Goal: Task Accomplishment & Management: Manage account settings

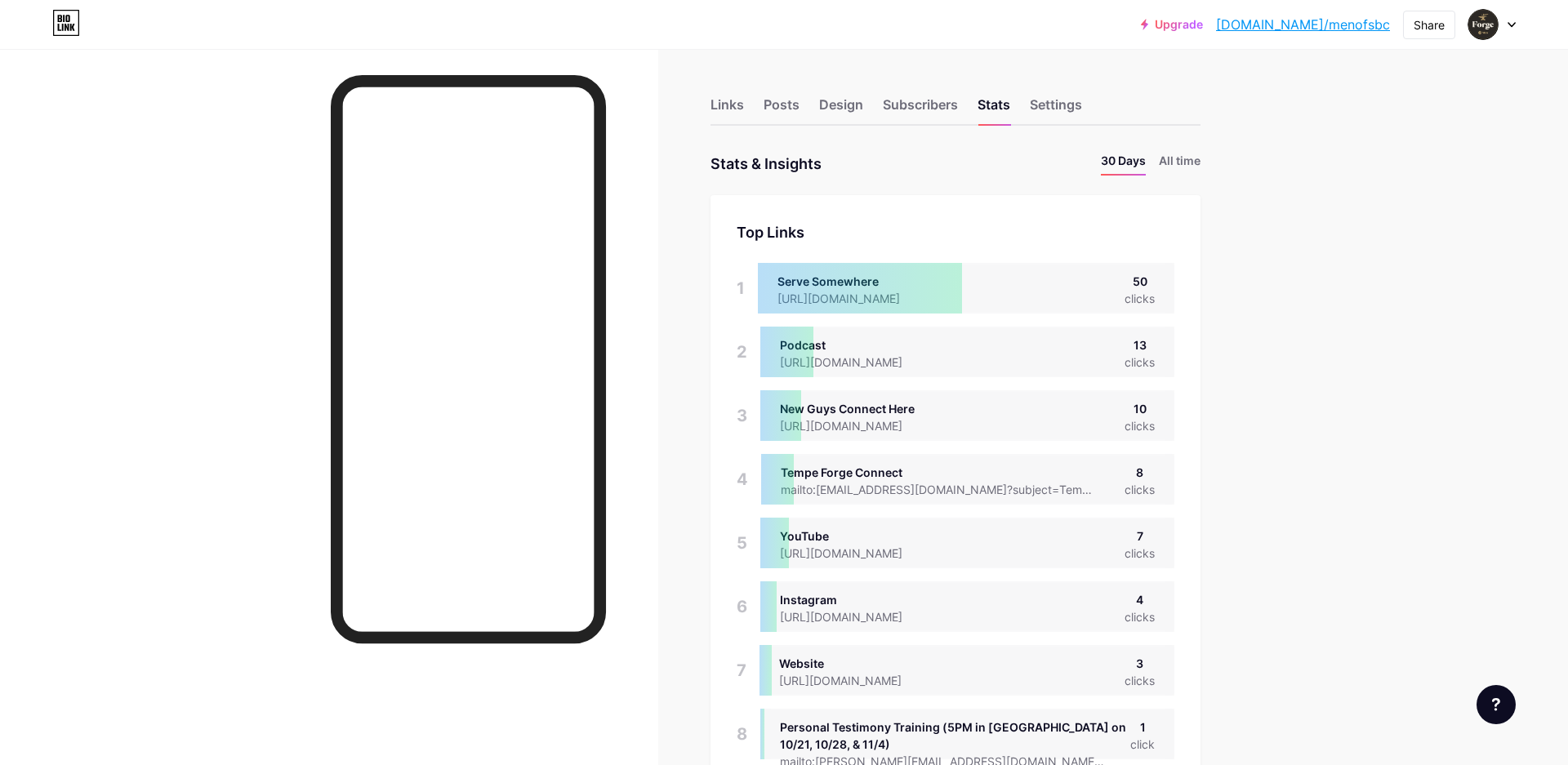
scroll to position [765, 1568]
click at [1508, 20] on div at bounding box center [1492, 25] width 47 height 30
click at [1365, 224] on li "Logout" at bounding box center [1413, 229] width 203 height 44
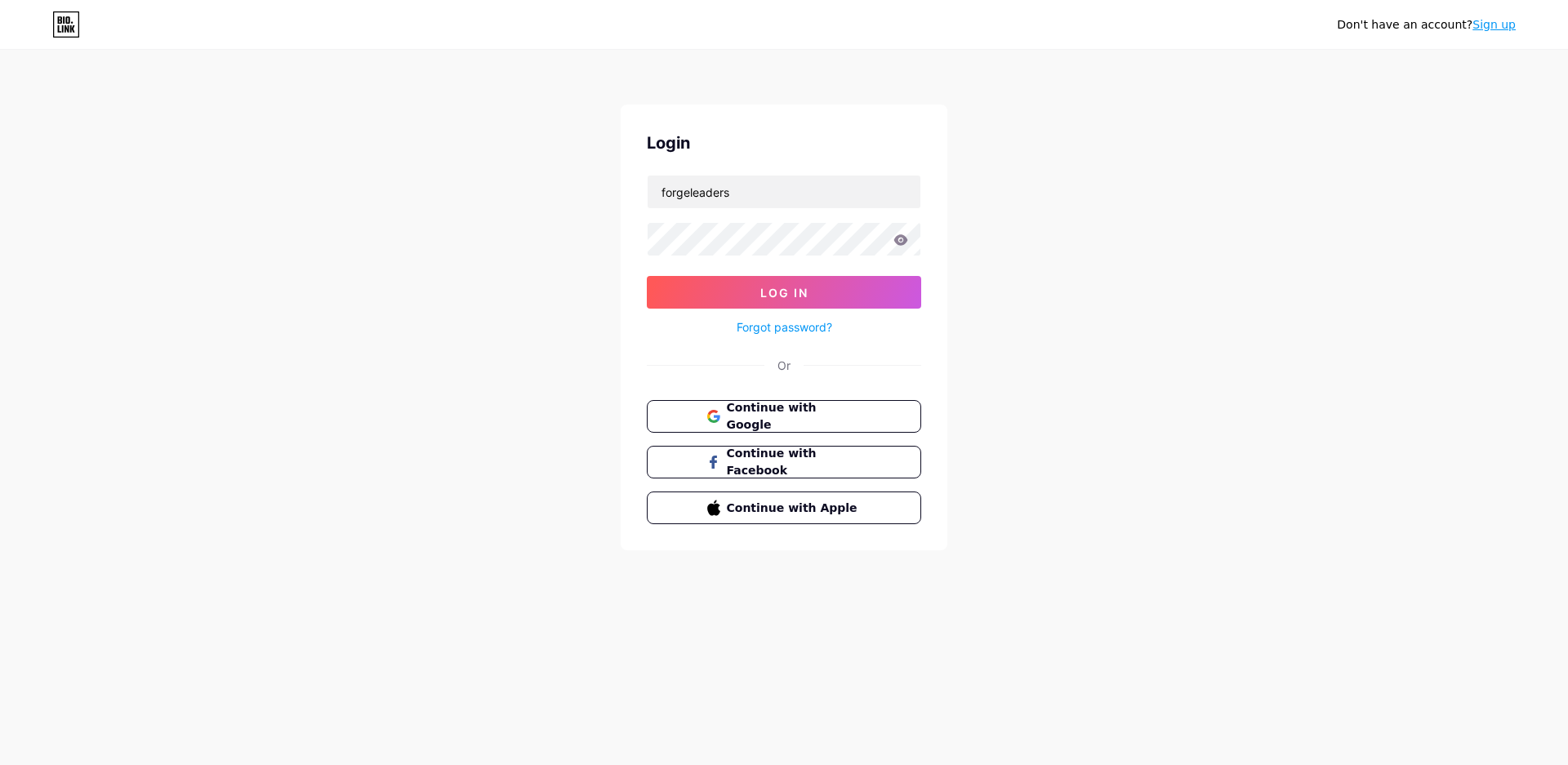
type input "forgeleaders"
click at [780, 289] on span "Log In" at bounding box center [784, 292] width 48 height 14
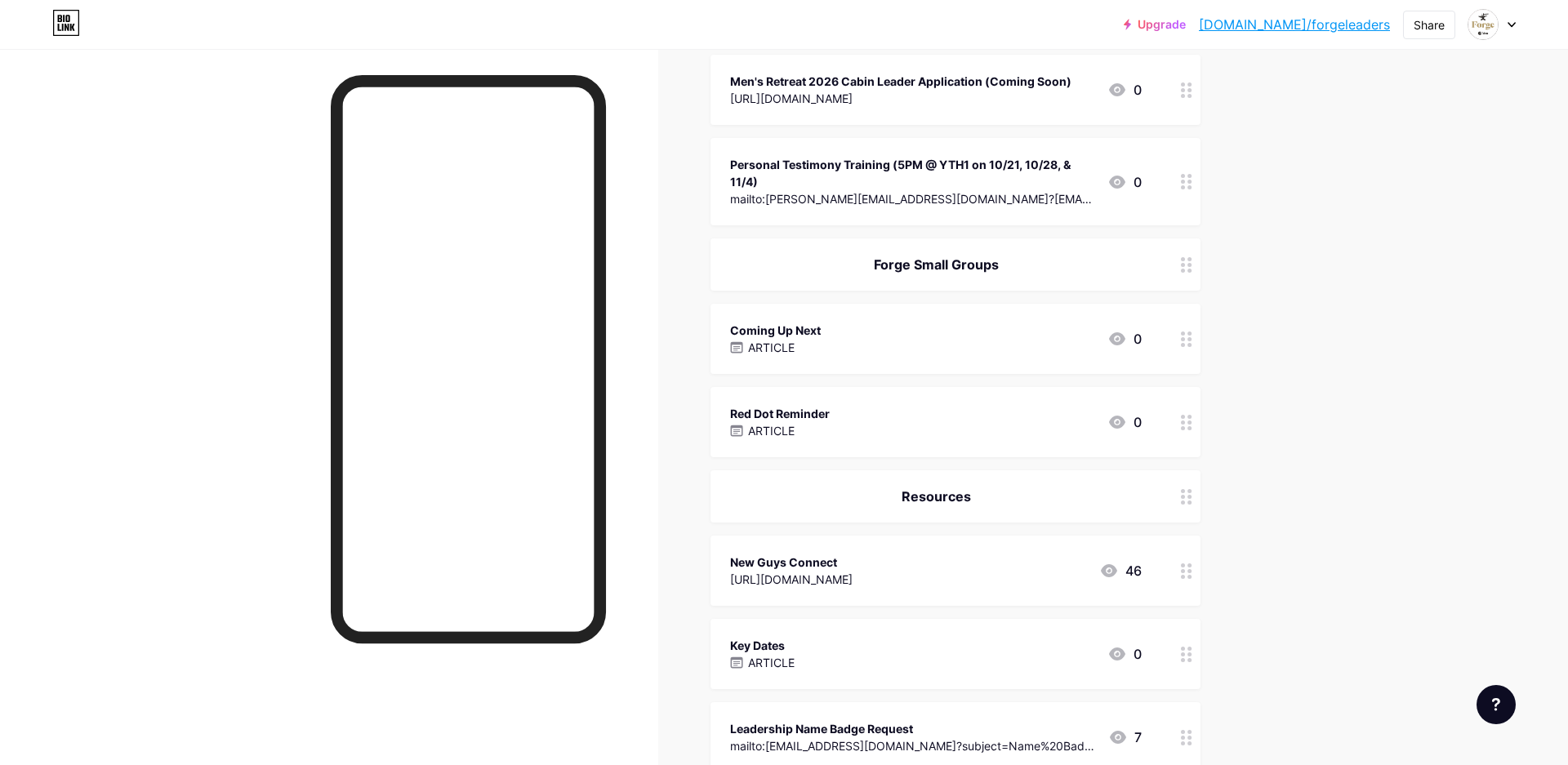
scroll to position [368, 0]
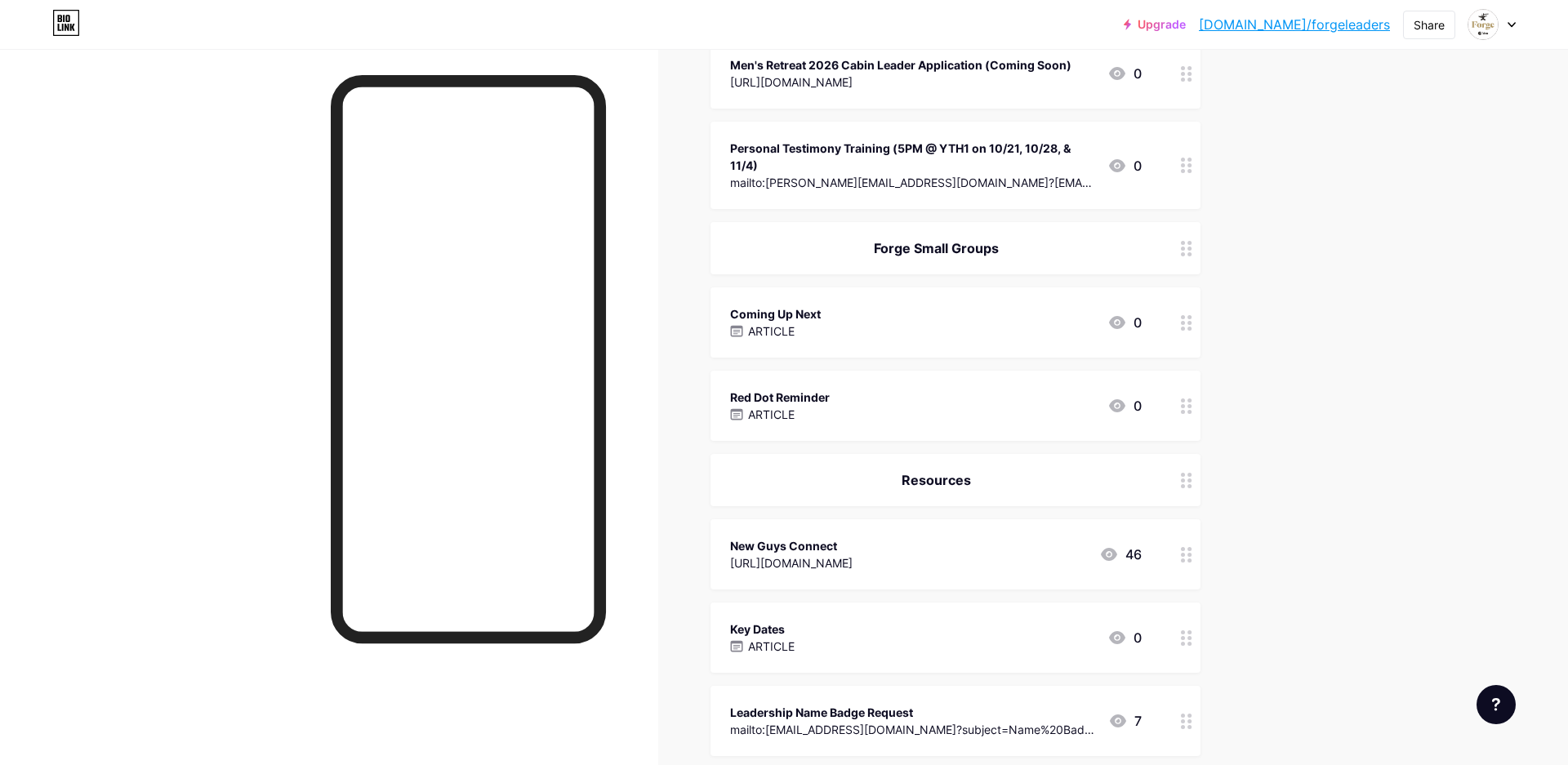
click at [889, 322] on div "Coming Up Next ARTICLE 0" at bounding box center [936, 322] width 412 height 37
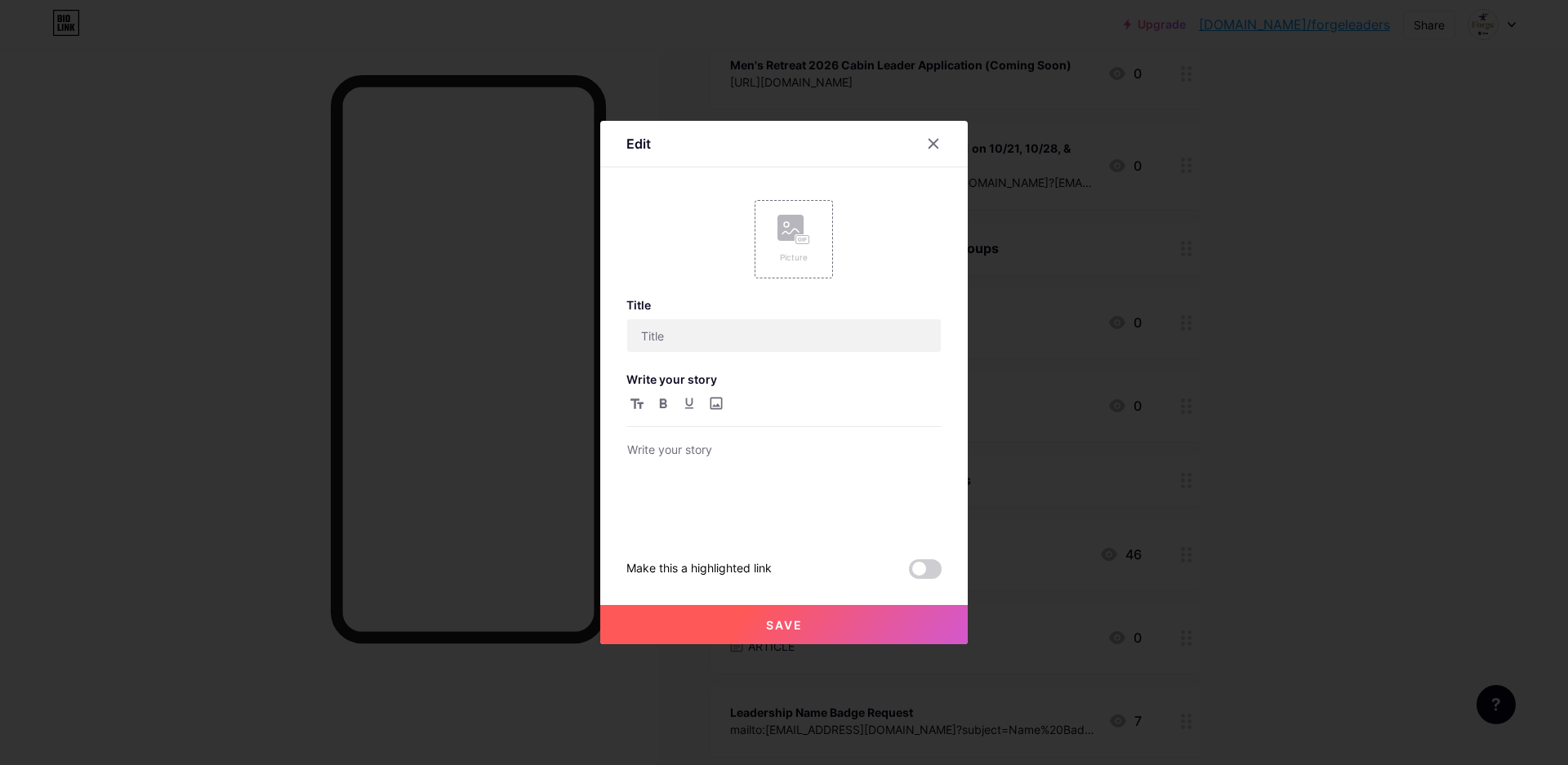
type input "Coming Up Next"
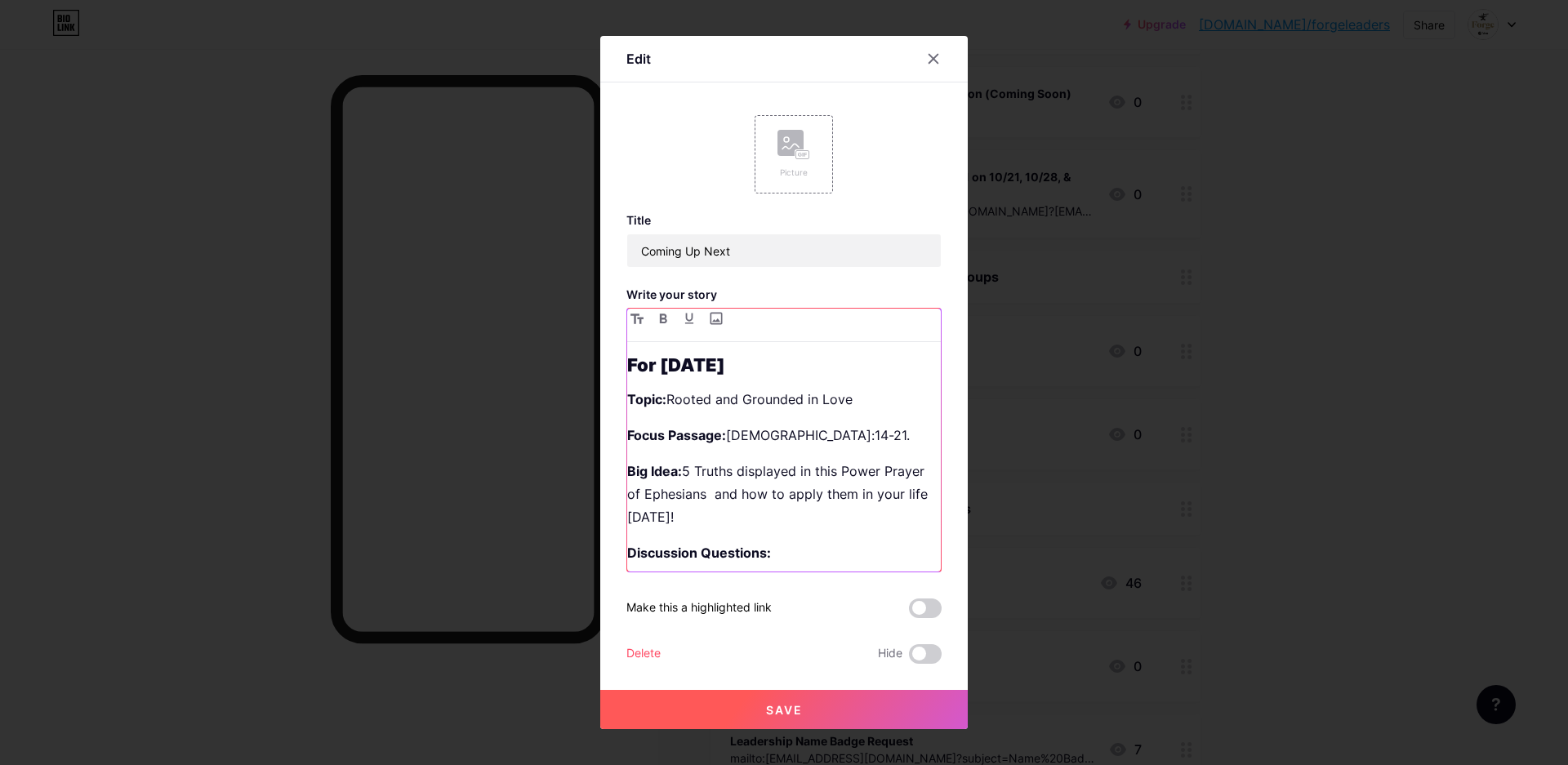
drag, startPoint x: 747, startPoint y: 362, endPoint x: 748, endPoint y: 376, distance: 14.0
click at [725, 363] on strong "For [DATE]" at bounding box center [676, 365] width 98 height 21
drag, startPoint x: 834, startPoint y: 402, endPoint x: 670, endPoint y: 403, distance: 164.0
click at [670, 403] on p "Topic: Rooted and Grounded in Love" at bounding box center [784, 399] width 313 height 23
click at [786, 444] on p "Focus Passage: [DEMOGRAPHIC_DATA]:14-21." at bounding box center [784, 435] width 313 height 23
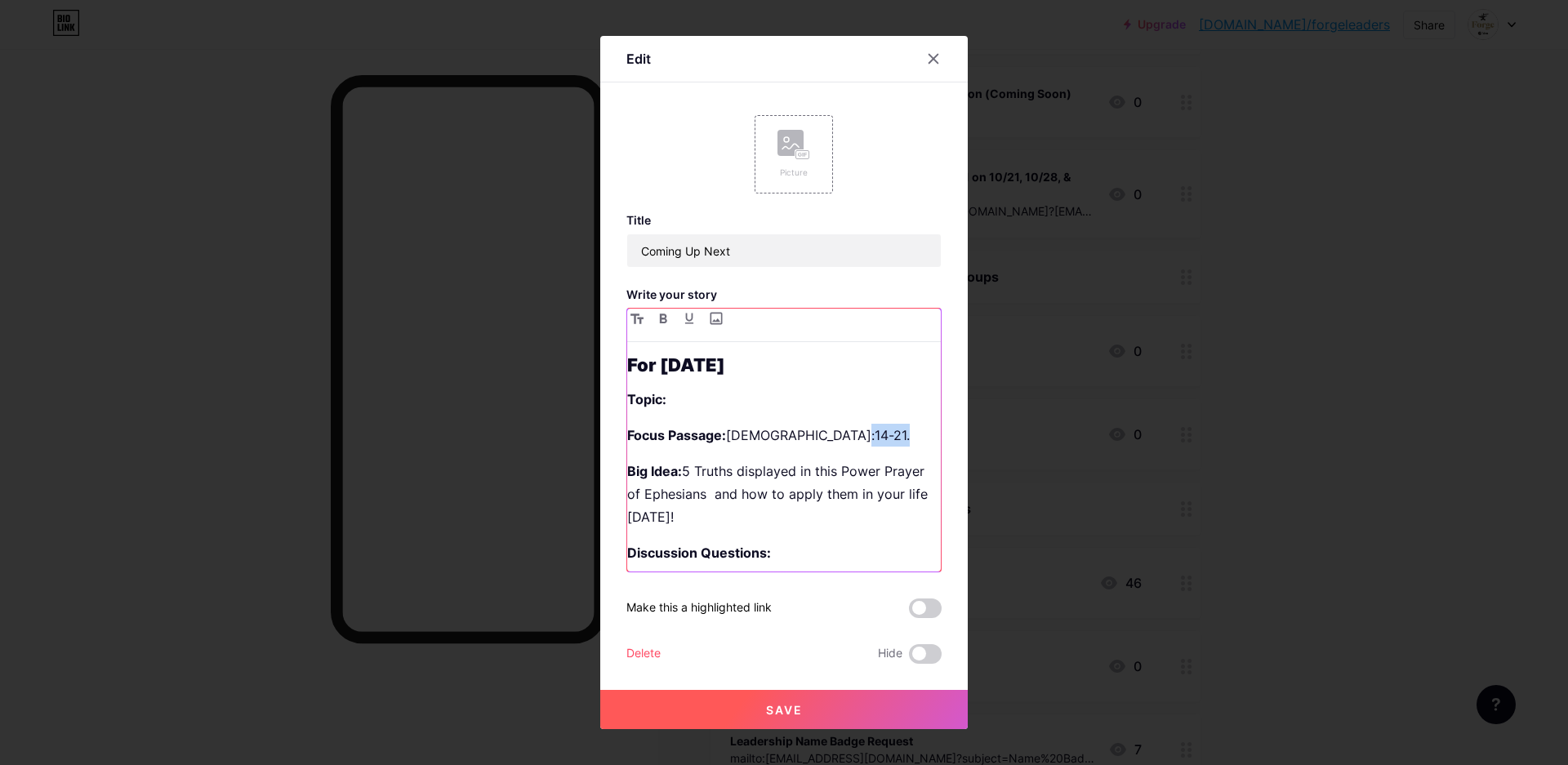
drag, startPoint x: 1417, startPoint y: 525, endPoint x: 743, endPoint y: 438, distance: 679.6
click at [781, 444] on p "Focus Passage: [DEMOGRAPHIC_DATA]:14-21." at bounding box center [784, 435] width 313 height 23
drag, startPoint x: 731, startPoint y: 438, endPoint x: 885, endPoint y: 429, distance: 154.3
click at [884, 429] on p "Focus Passage: [DEMOGRAPHIC_DATA]:14-21." at bounding box center [784, 435] width 313 height 23
drag, startPoint x: 684, startPoint y: 472, endPoint x: 707, endPoint y: 521, distance: 54.1
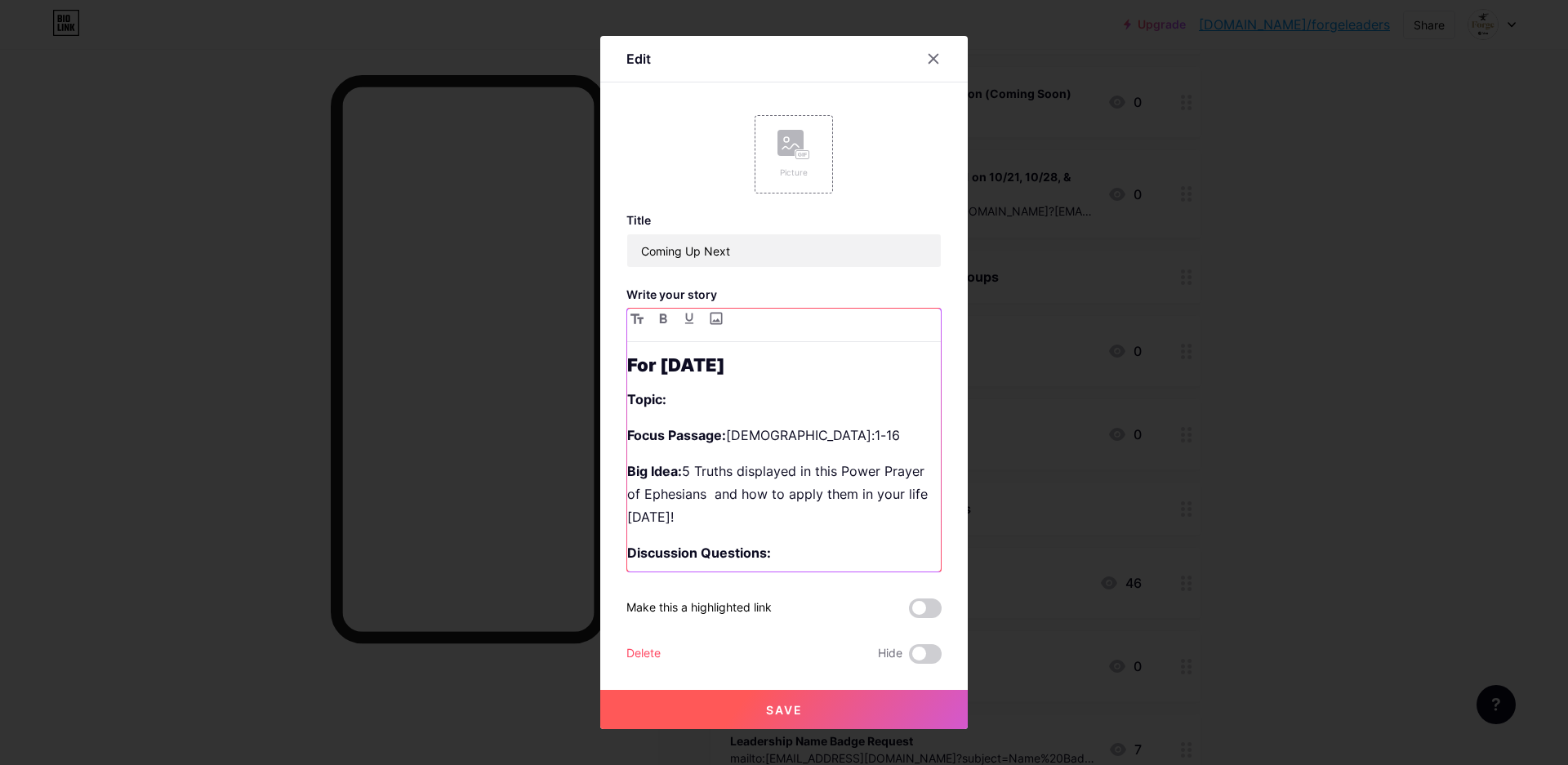
click at [707, 521] on p "Big Idea: 5 Truths displayed in this Power Prayer of Ephesians and how to apply…" at bounding box center [784, 493] width 313 height 69
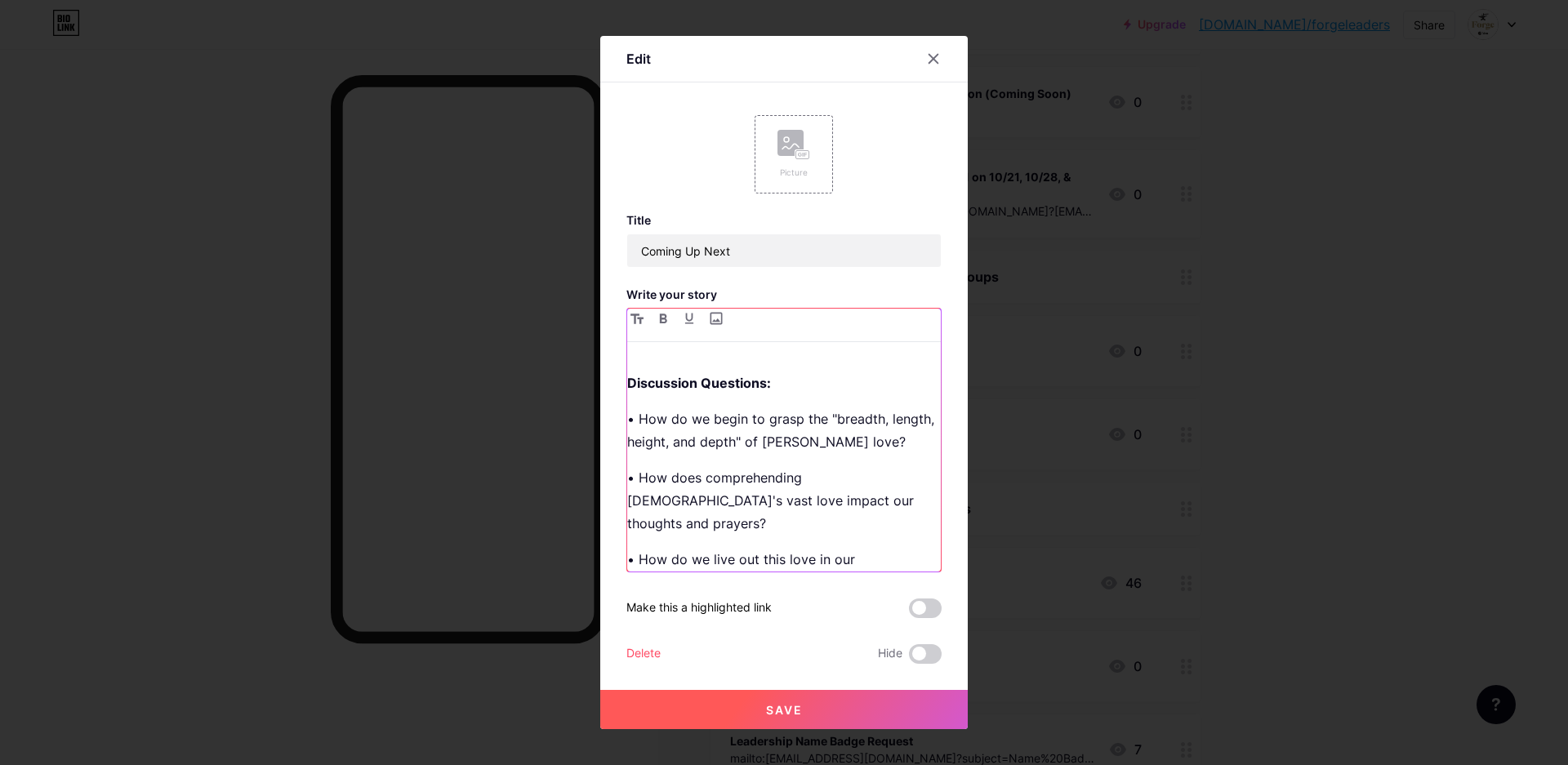
scroll to position [128, 0]
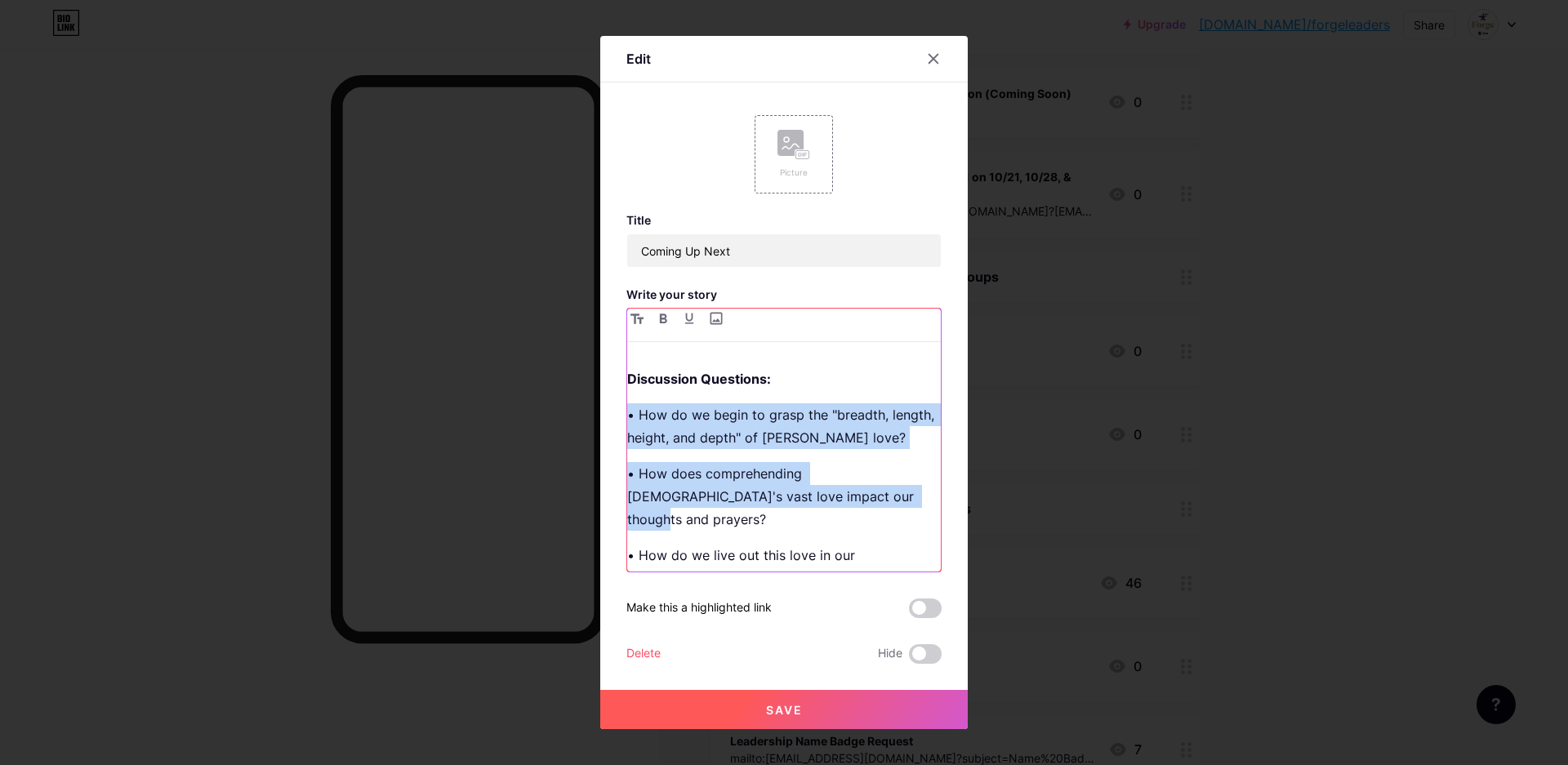
drag, startPoint x: 817, startPoint y: 492, endPoint x: 611, endPoint y: 413, distance: 220.6
click at [611, 413] on div "Edit Picture Title Coming Up Next Write your story For [DATE] Topic: Focus Pass…" at bounding box center [784, 382] width 368 height 693
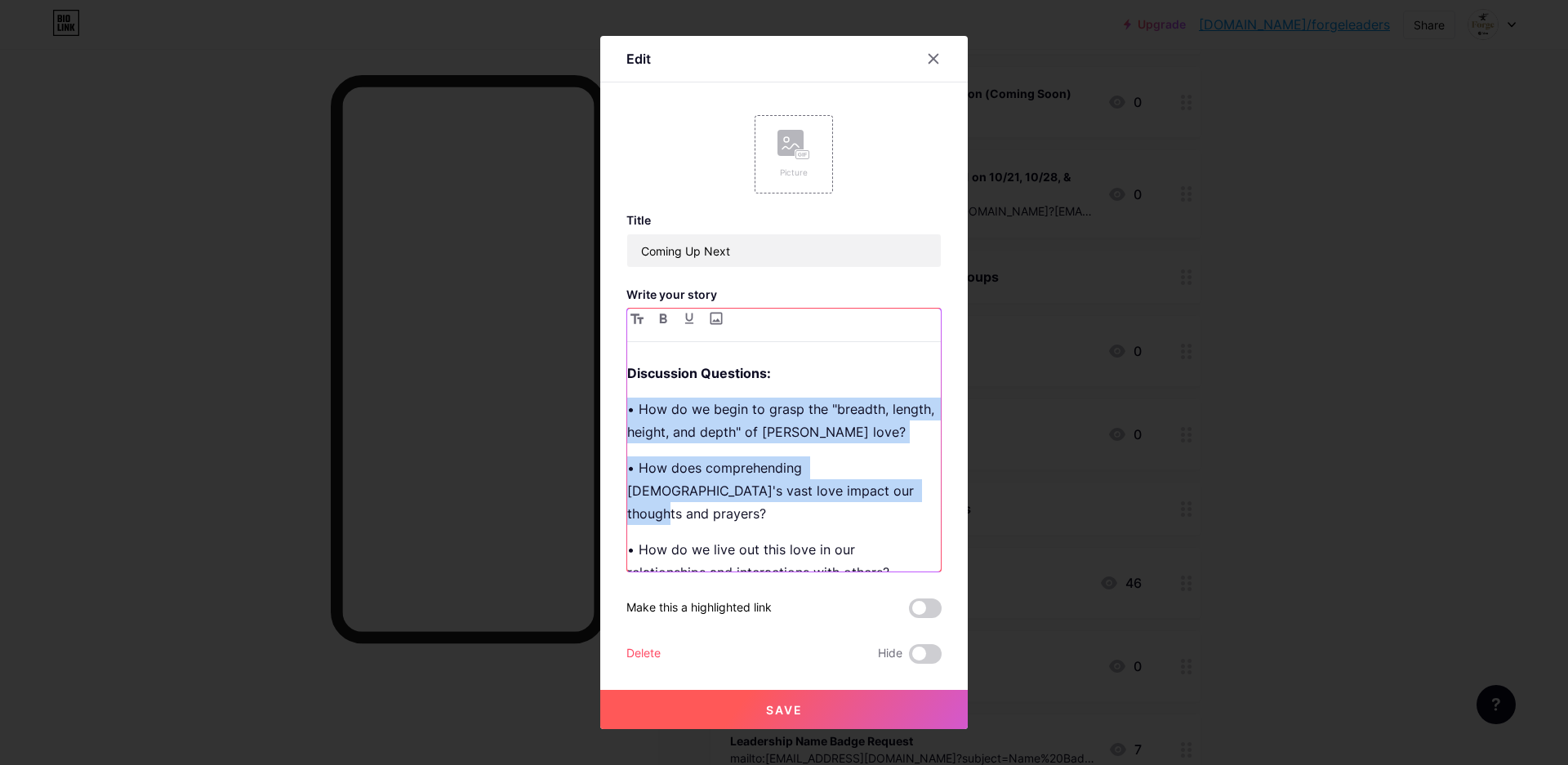
scroll to position [0, 0]
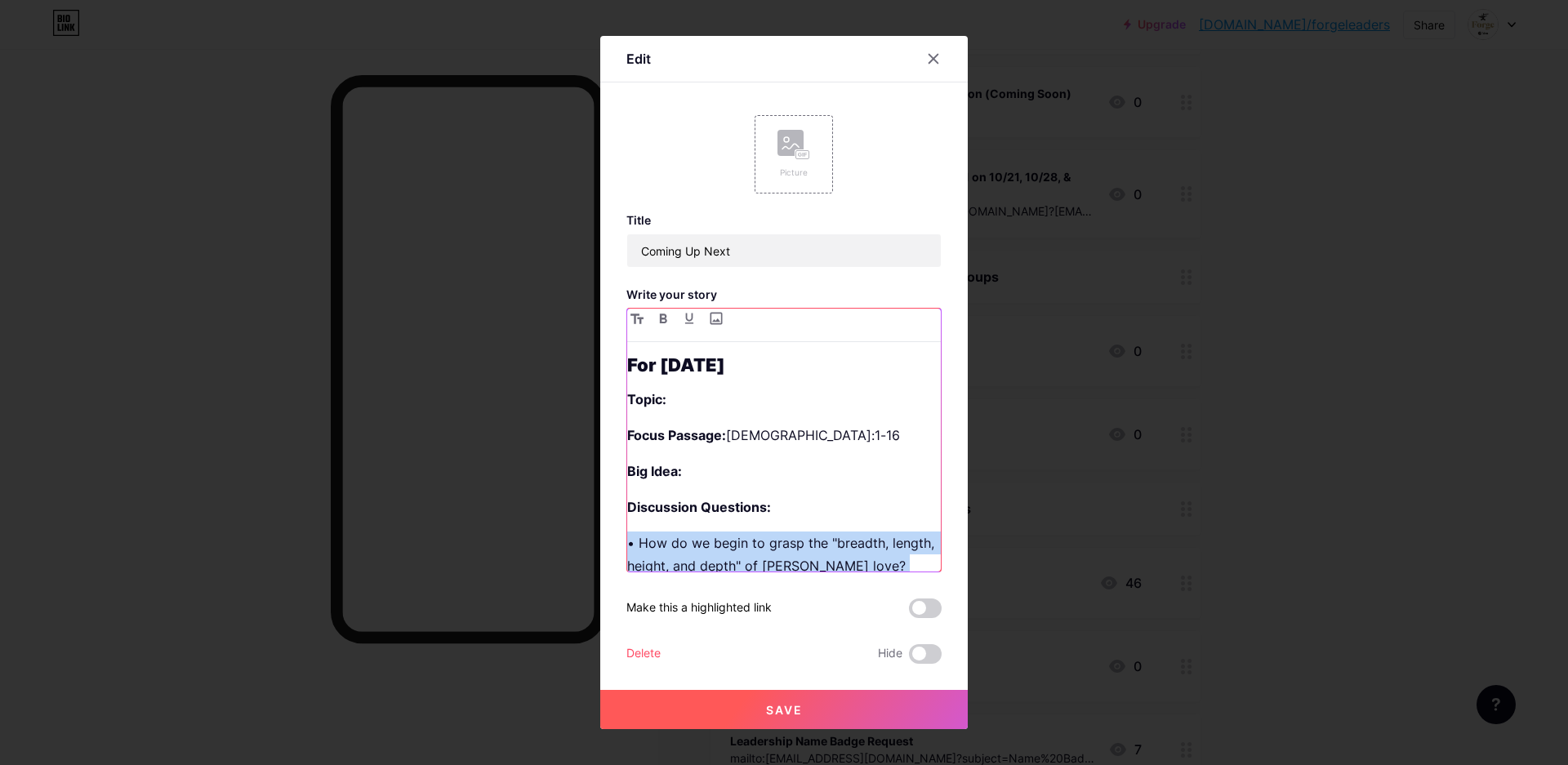
drag, startPoint x: 825, startPoint y: 512, endPoint x: 604, endPoint y: 535, distance: 222.2
click at [604, 535] on div "Edit Picture Title Coming Up Next Write your story For [DATE] Topic: Focus Pass…" at bounding box center [784, 382] width 368 height 693
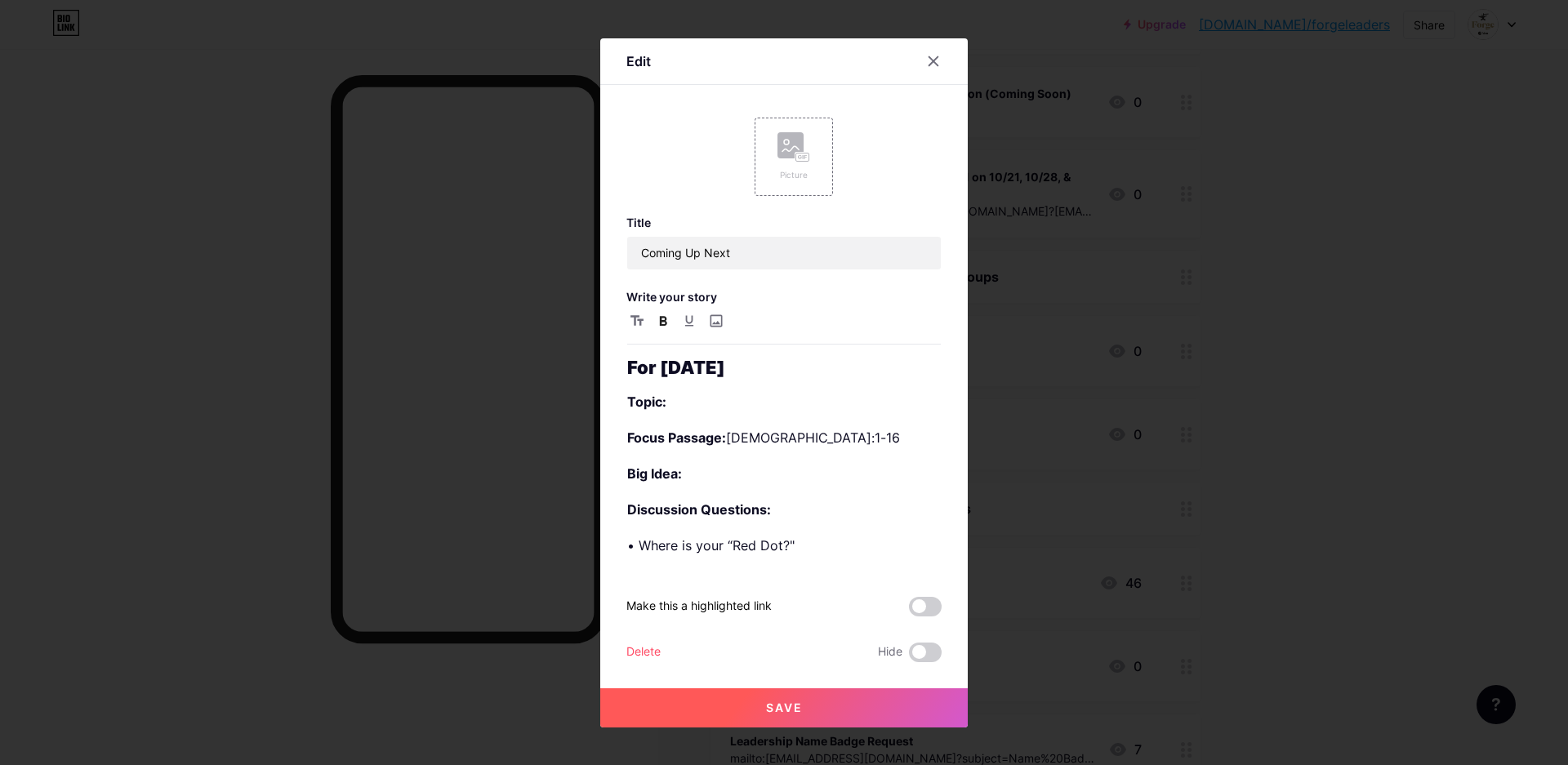
click at [789, 708] on span "Save" at bounding box center [784, 707] width 36 height 14
